Goal: Use online tool/utility: Utilize a website feature to perform a specific function

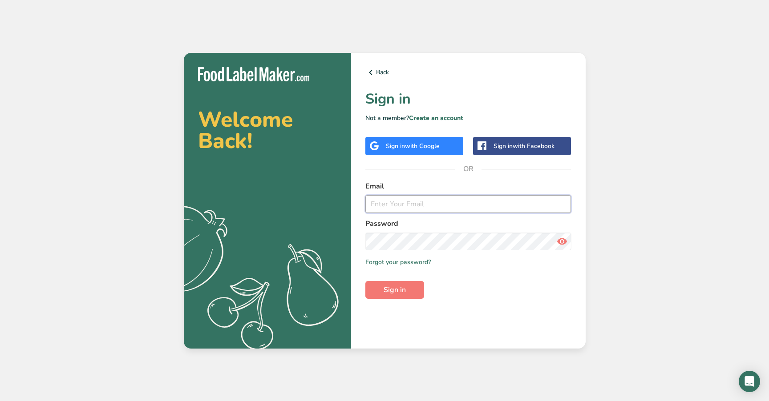
click at [415, 209] on input "email" at bounding box center [468, 204] width 206 height 18
click at [0, 401] on com-1password-button at bounding box center [0, 401] width 0 height 0
type input "[EMAIL_ADDRESS][DOMAIN_NAME]"
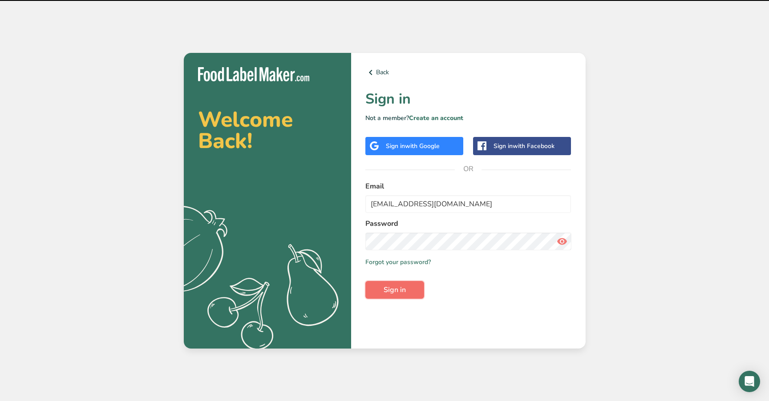
click at [416, 282] on button "Sign in" at bounding box center [394, 290] width 59 height 18
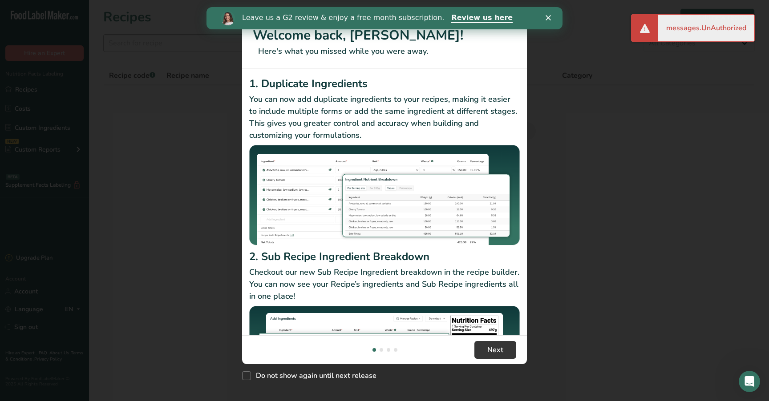
click at [215, 40] on div "New Features" at bounding box center [384, 200] width 769 height 401
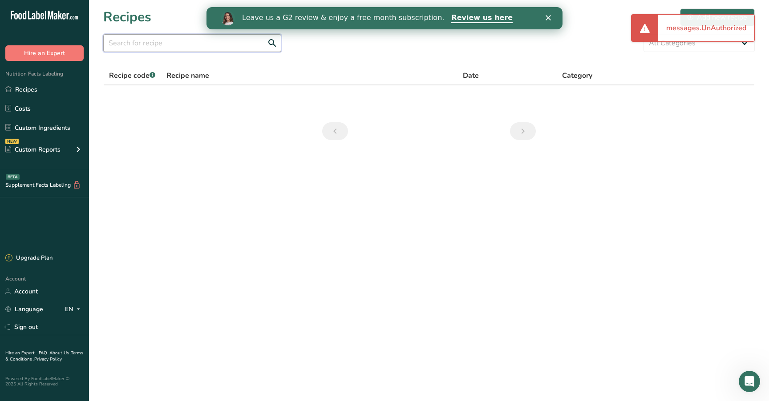
click at [215, 40] on input "text" at bounding box center [192, 43] width 178 height 18
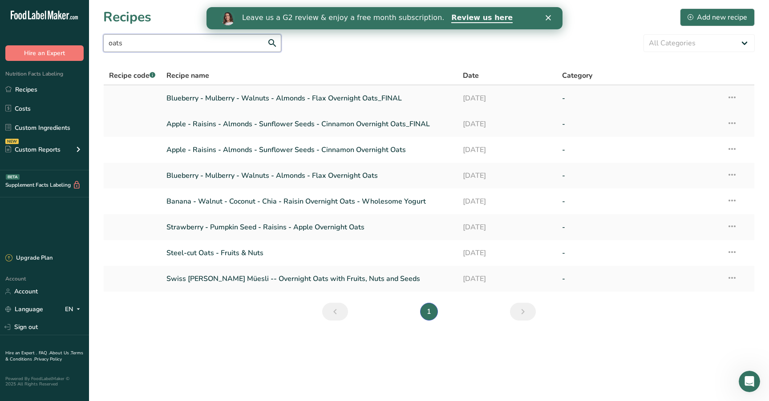
type input "oats"
click at [211, 99] on link "Blueberry - Mulberry - Walnuts - Almonds - Flax Overnight Oats_FINAL" at bounding box center [309, 98] width 286 height 19
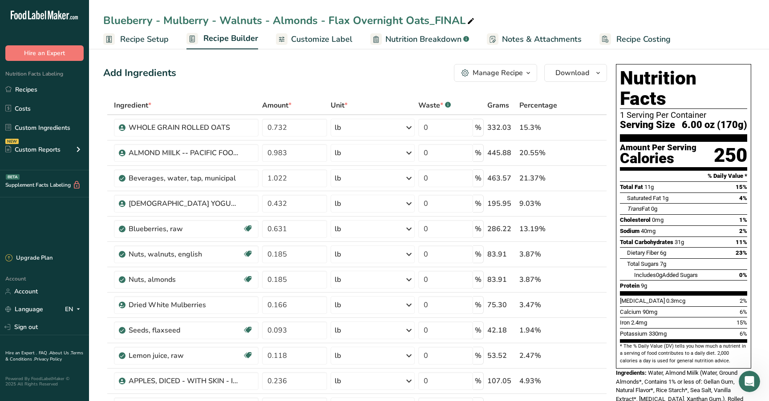
click at [145, 41] on span "Recipe Setup" at bounding box center [144, 39] width 48 height 12
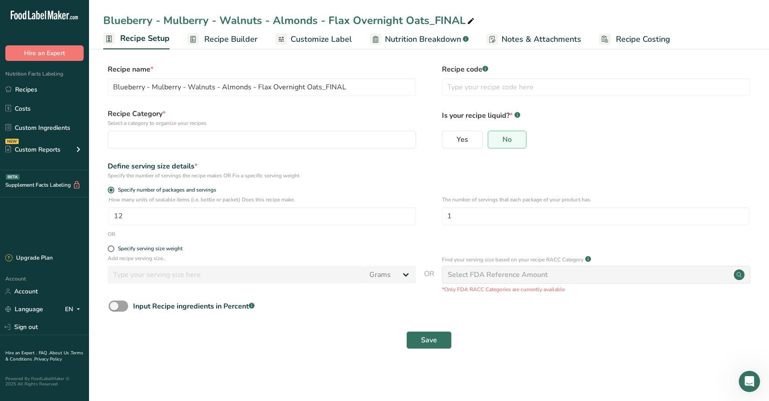
click at [209, 36] on span "Recipe Builder" at bounding box center [230, 39] width 53 height 12
